Goal: Navigation & Orientation: Find specific page/section

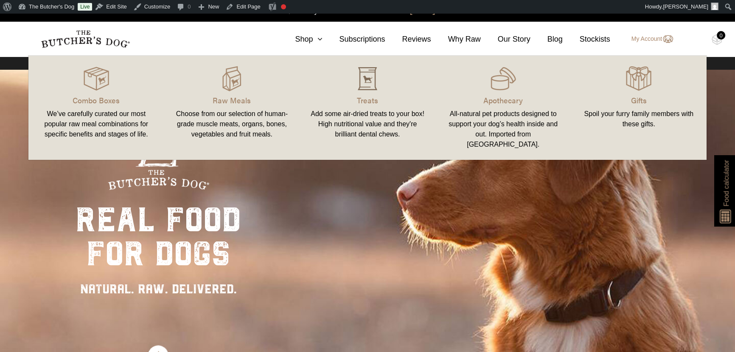
click at [362, 87] on img at bounding box center [367, 78] width 25 height 25
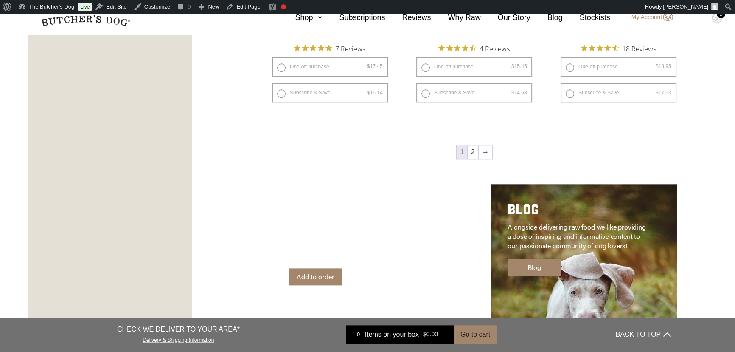
scroll to position [1235, 0]
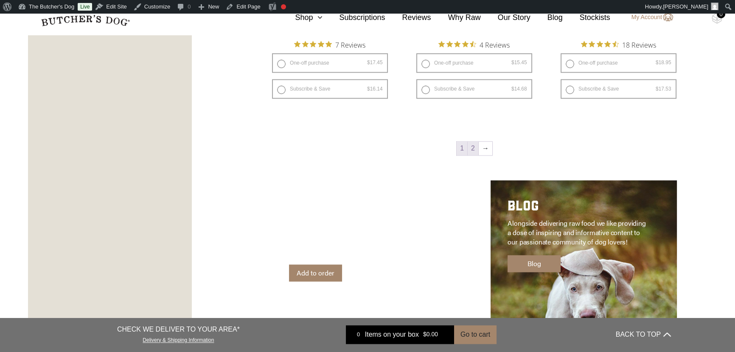
click at [473, 149] on link "2" at bounding box center [473, 148] width 11 height 14
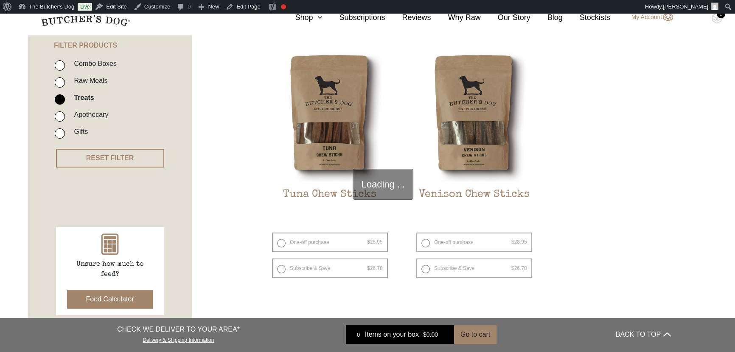
scroll to position [205, 0]
